Goal: Subscribe to service/newsletter

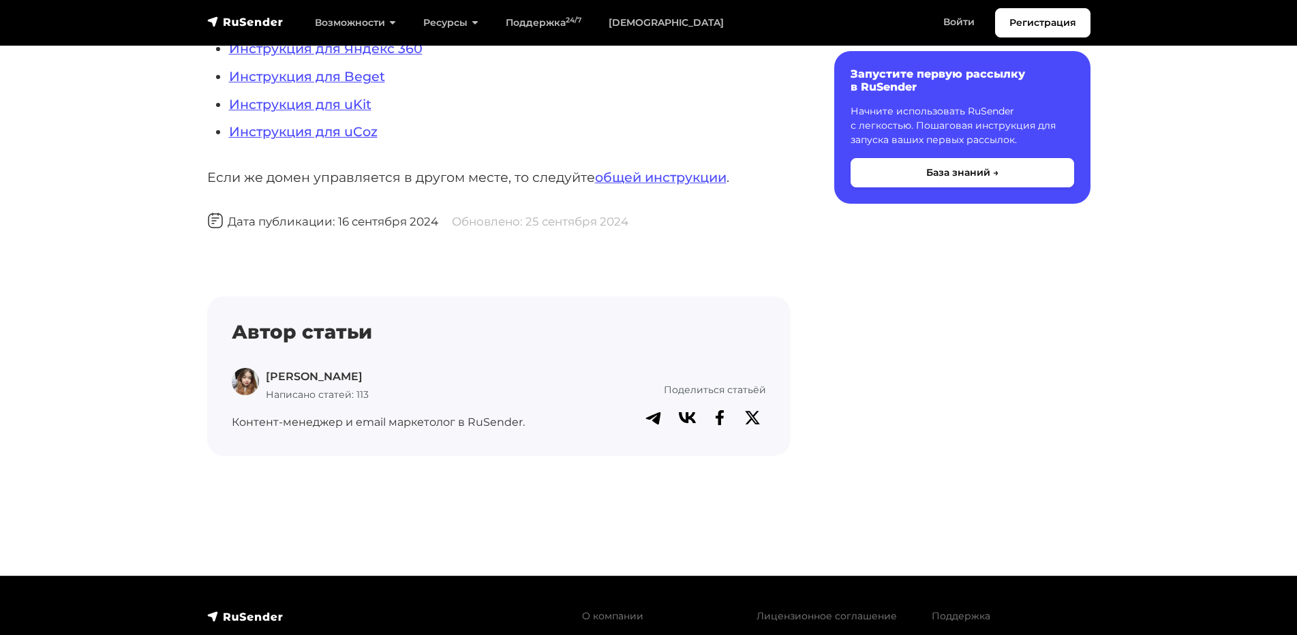
scroll to position [1400, 0]
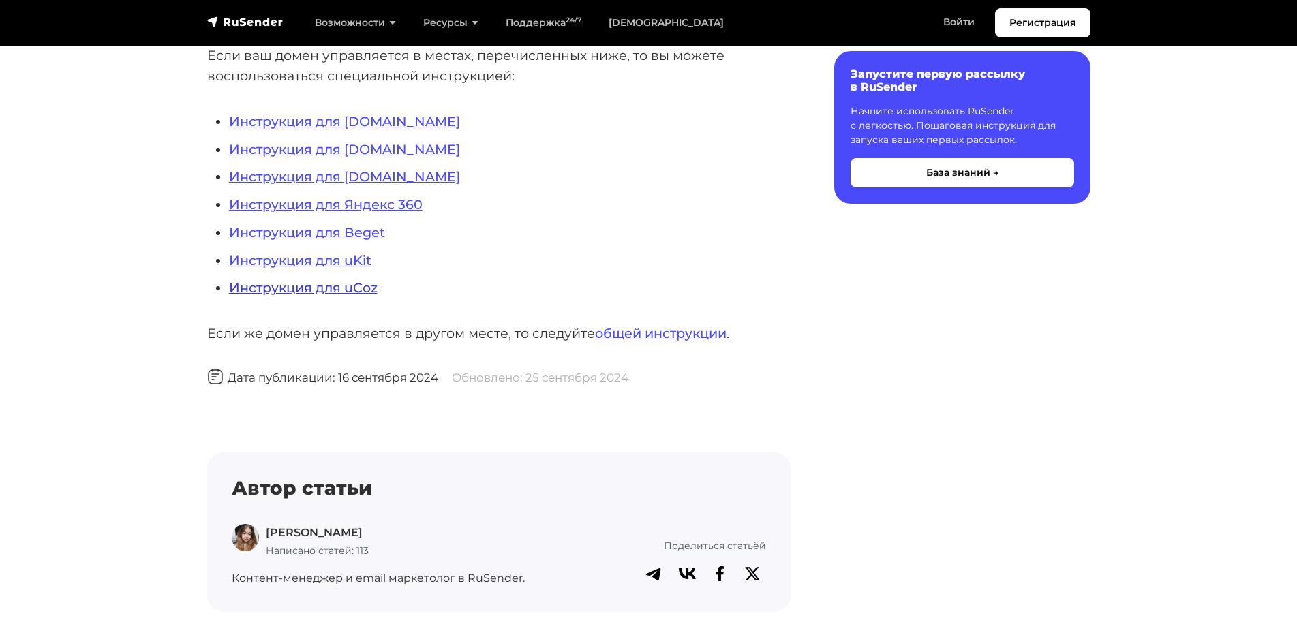
click at [335, 286] on link "Инструкция для uCoz" at bounding box center [303, 287] width 149 height 16
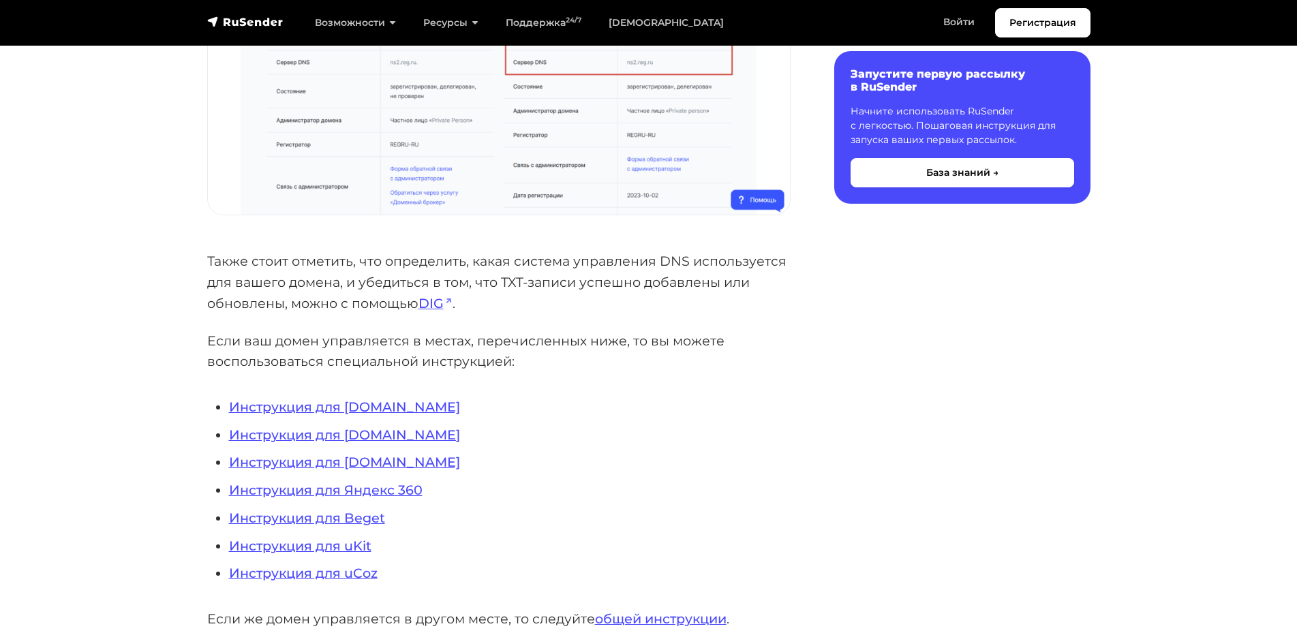
scroll to position [1158, 0]
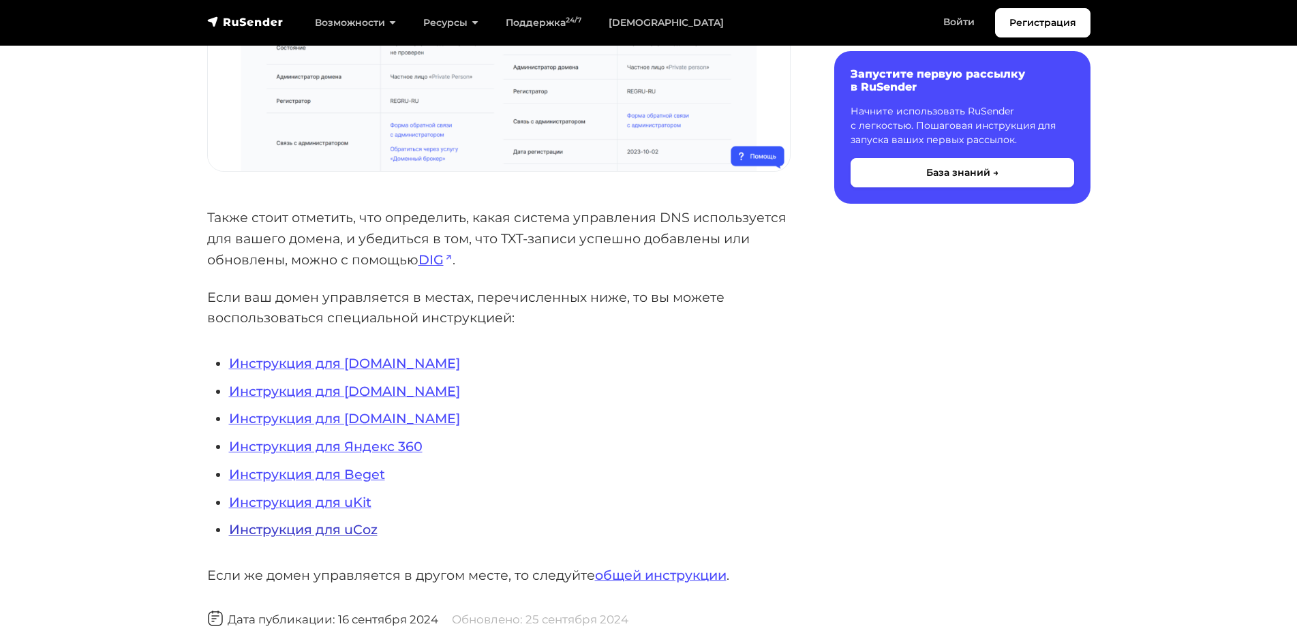
click at [300, 534] on link "Инструкция для uCoz" at bounding box center [303, 529] width 149 height 16
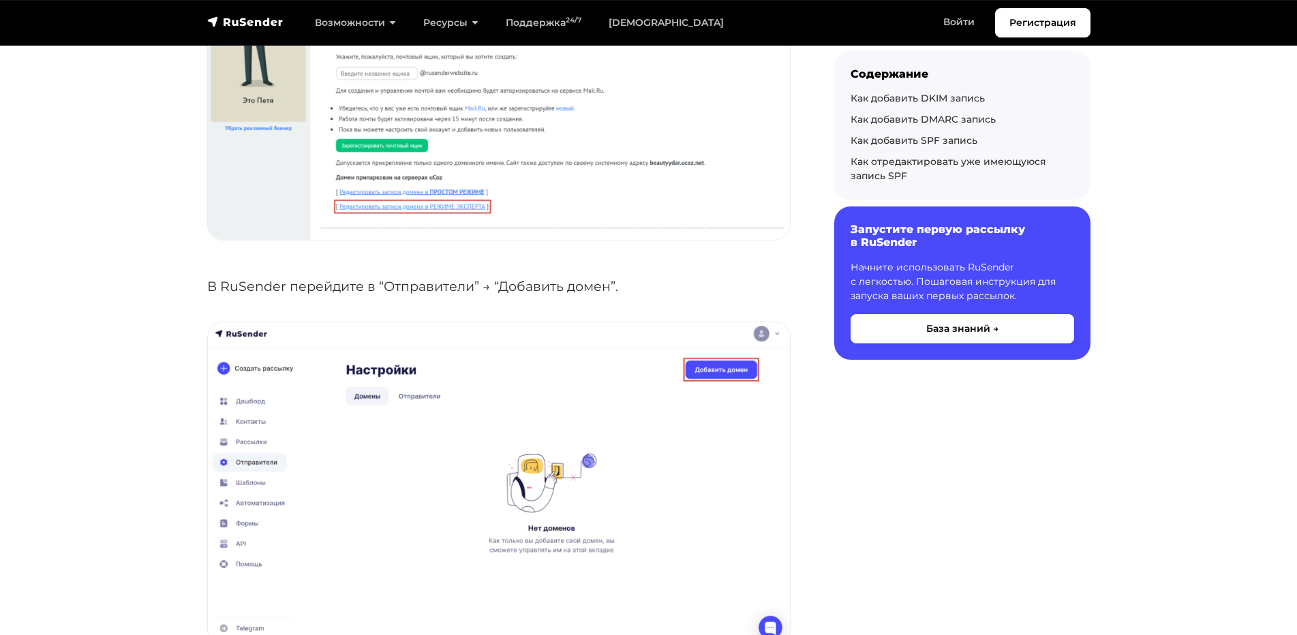
scroll to position [818, 0]
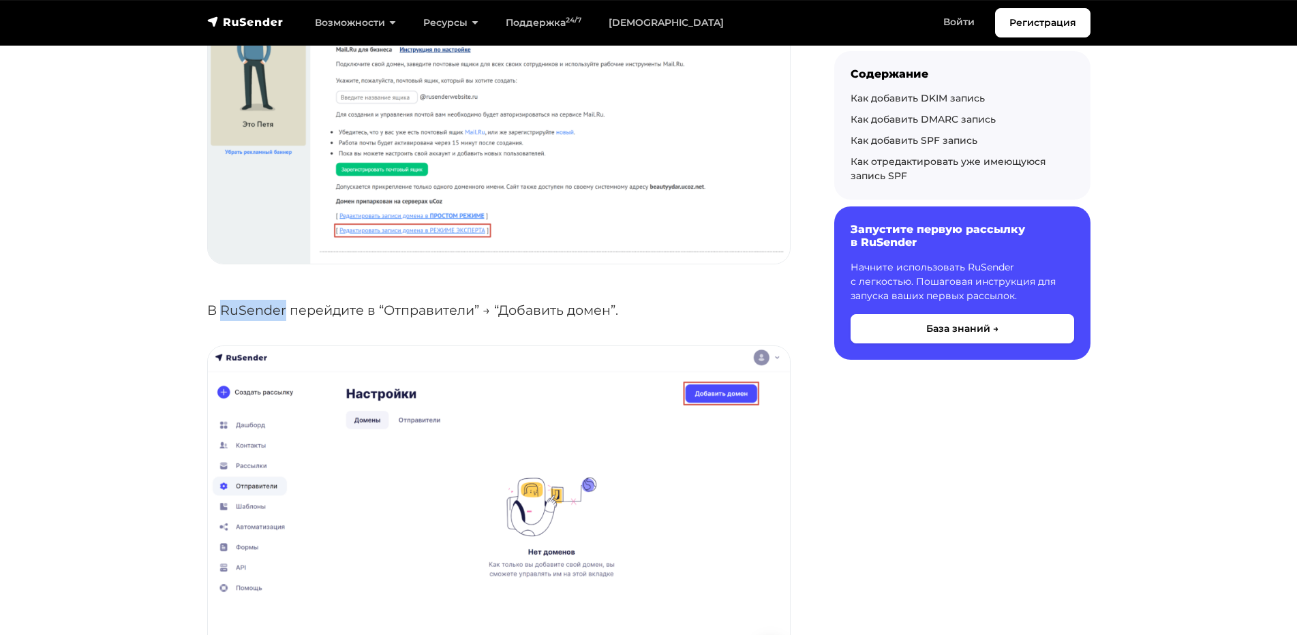
drag, startPoint x: 286, startPoint y: 308, endPoint x: 223, endPoint y: 307, distance: 63.4
click at [223, 307] on p "В RuSender перейдите в “Отправители” → “Добавить домен”." at bounding box center [498, 310] width 583 height 21
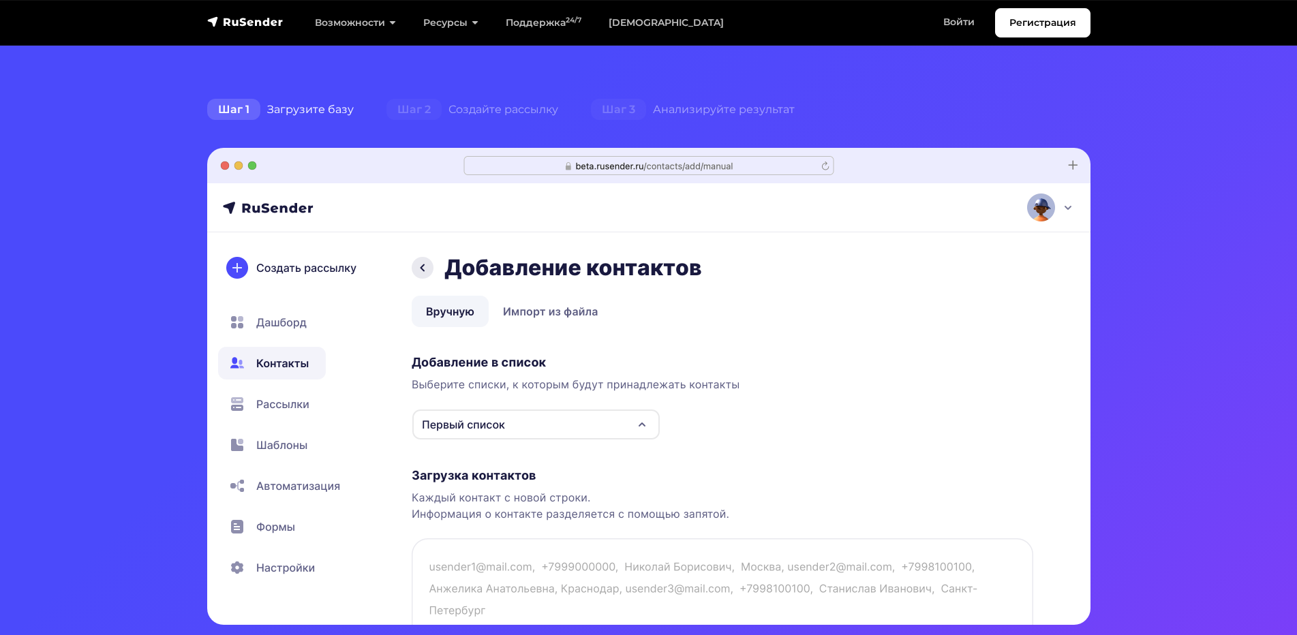
scroll to position [341, 0]
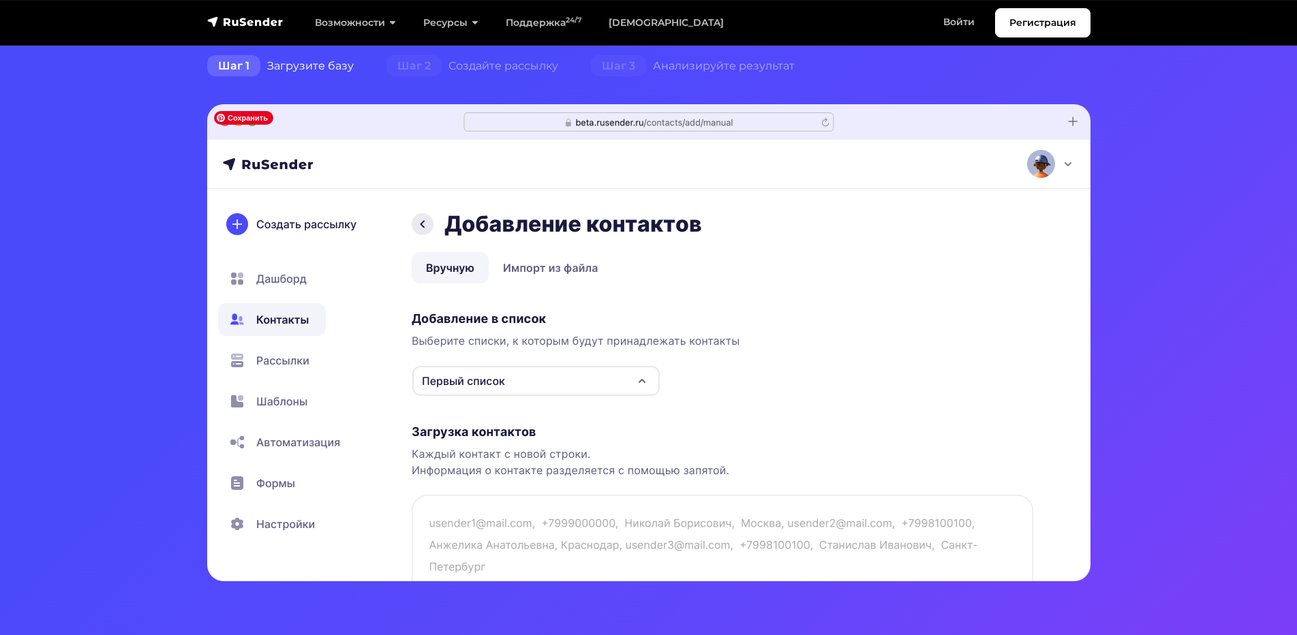
click at [643, 376] on img at bounding box center [648, 342] width 883 height 477
click at [643, 388] on img at bounding box center [648, 342] width 883 height 477
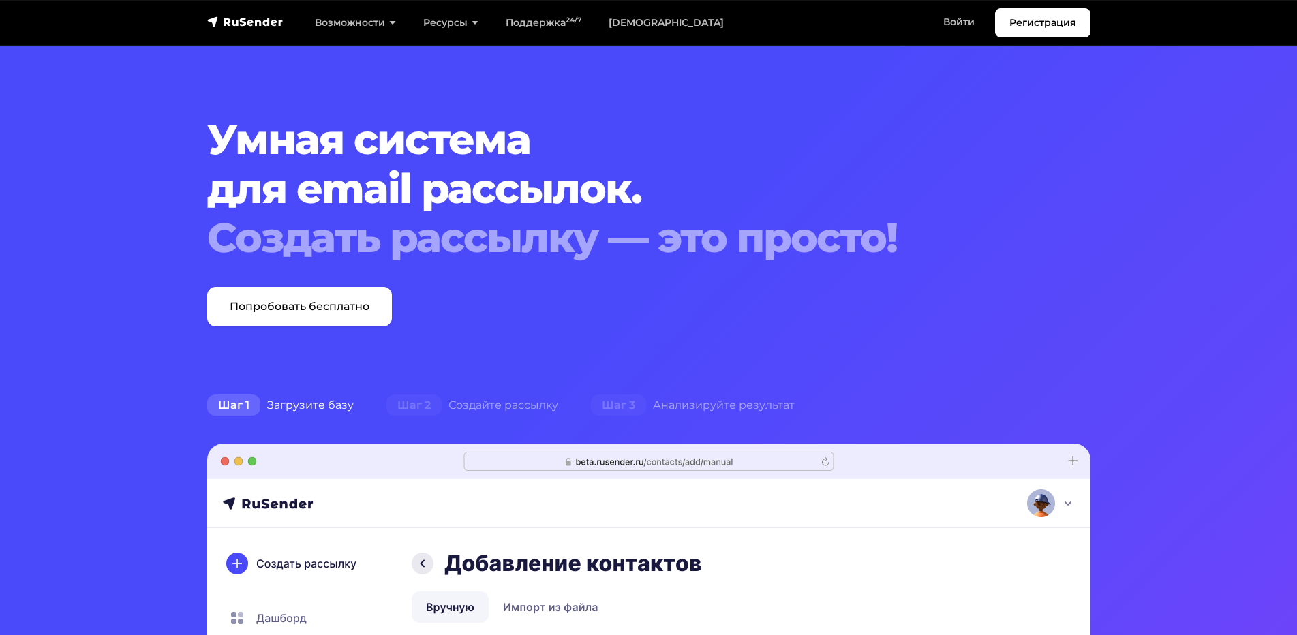
scroll to position [0, 0]
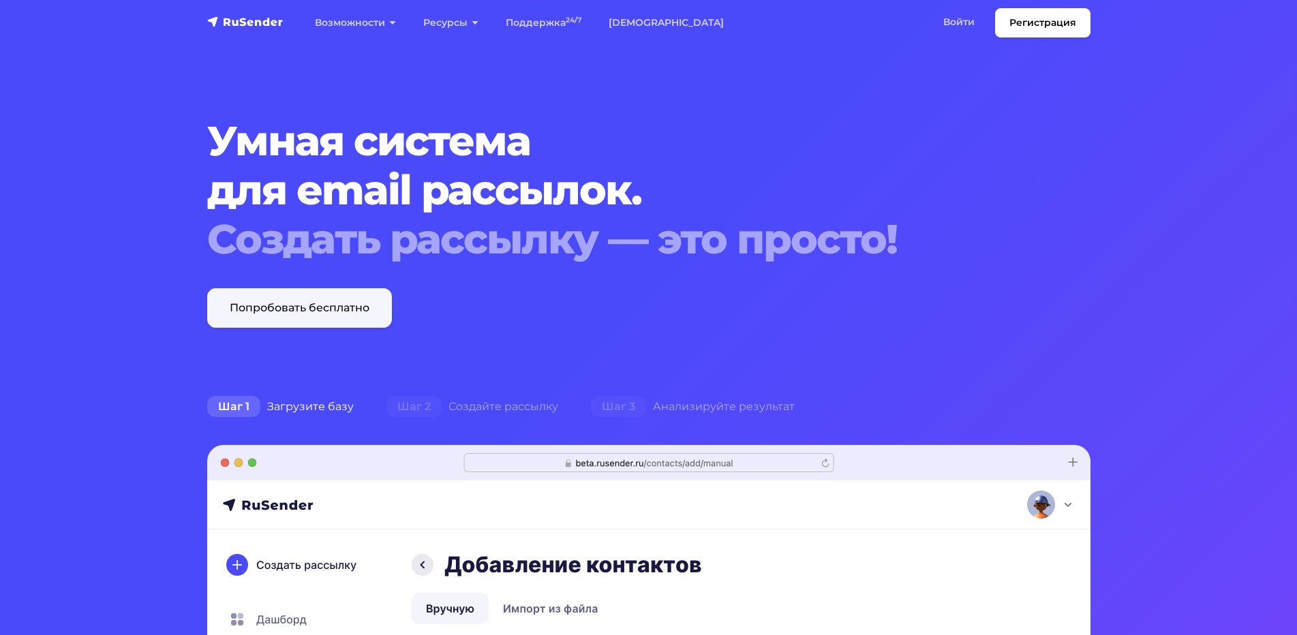
click at [322, 307] on link "Попробовать бесплатно" at bounding box center [299, 308] width 185 height 40
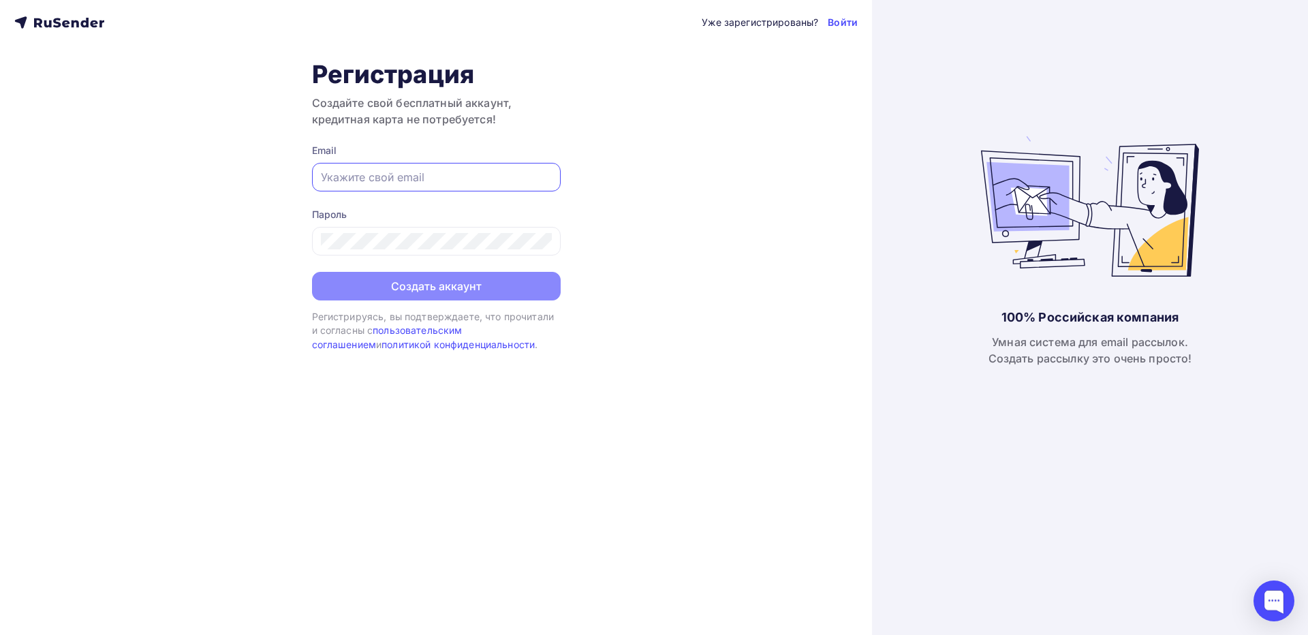
click at [375, 179] on input "text" at bounding box center [436, 177] width 231 height 16
paste input "[EMAIL_ADDRESS][DOMAIN_NAME]"
type input "[EMAIL_ADDRESS][DOMAIN_NAME]"
click at [619, 185] on div "Уже зарегистрированы? Войти Регистрация Создайте свой бесплатный аккаунт, креди…" at bounding box center [436, 317] width 872 height 635
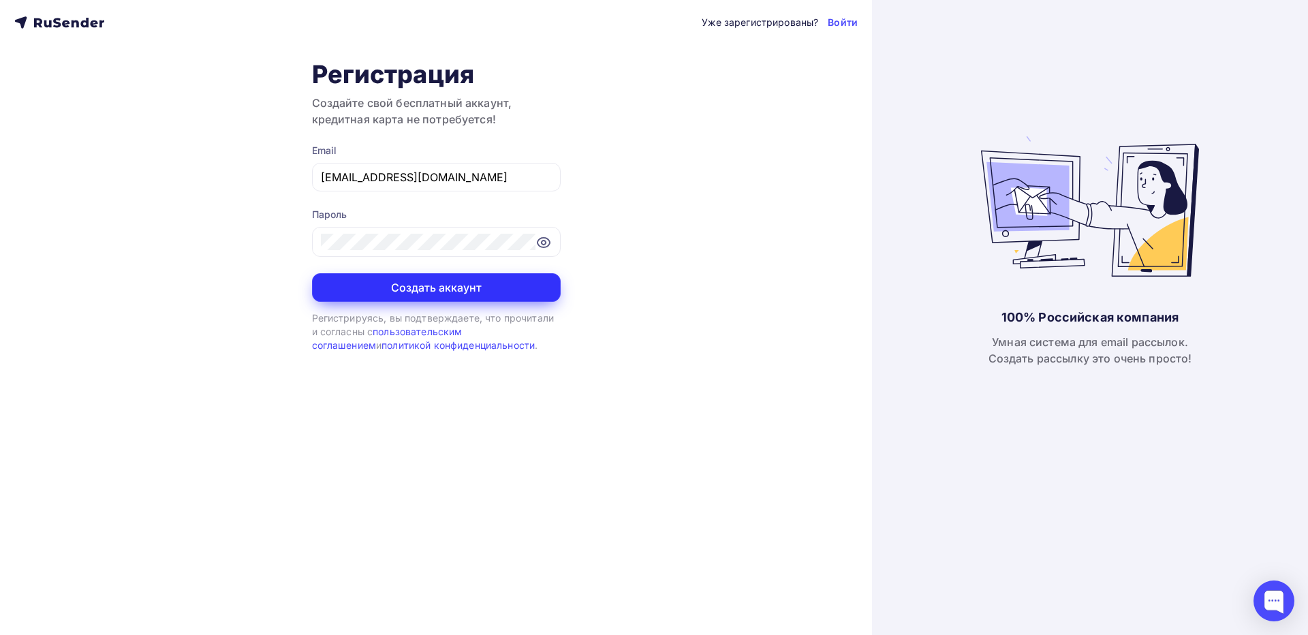
click at [426, 281] on button "Создать аккаунт" at bounding box center [436, 287] width 249 height 29
